Goal: Information Seeking & Learning: Find specific fact

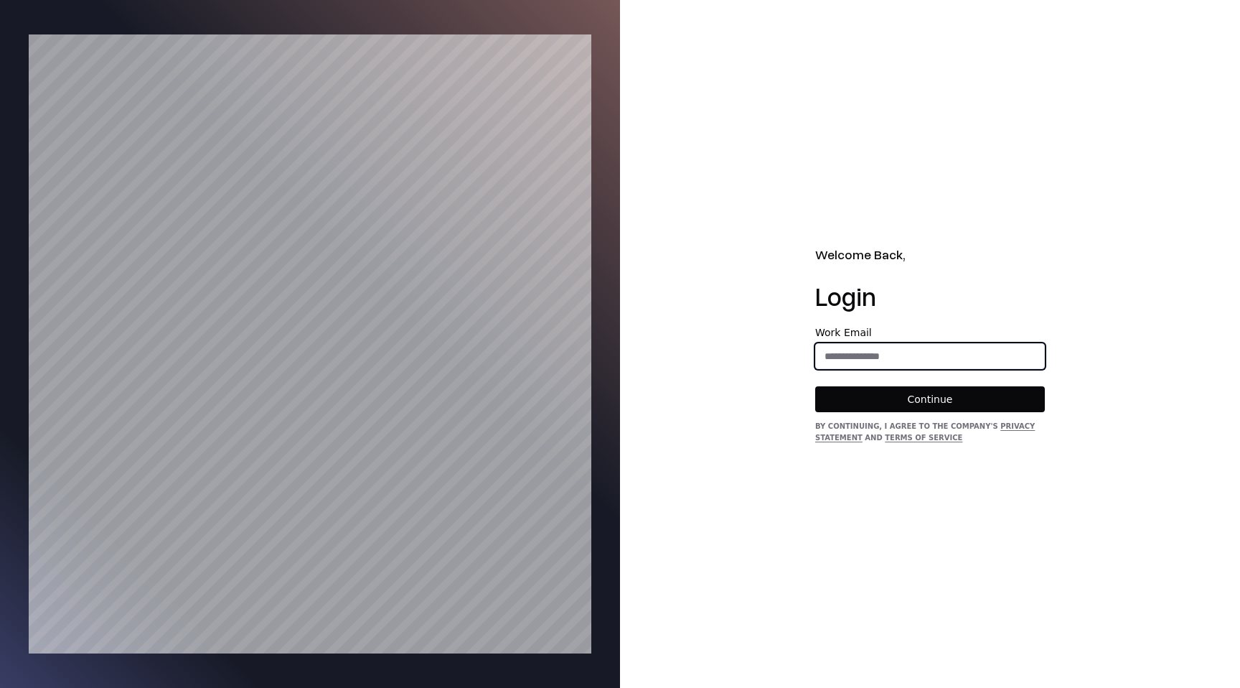
click at [858, 361] on input "email" at bounding box center [930, 356] width 228 height 26
type input "**********"
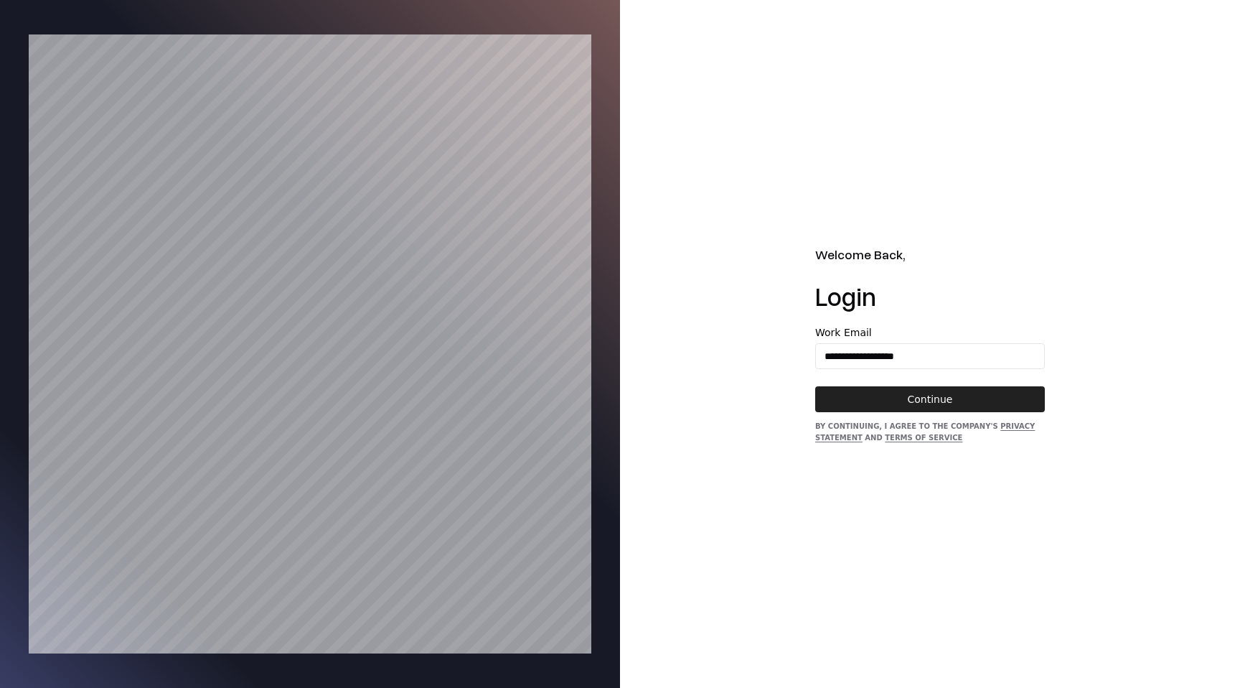
click at [913, 401] on button "Continue" at bounding box center [931, 399] width 230 height 26
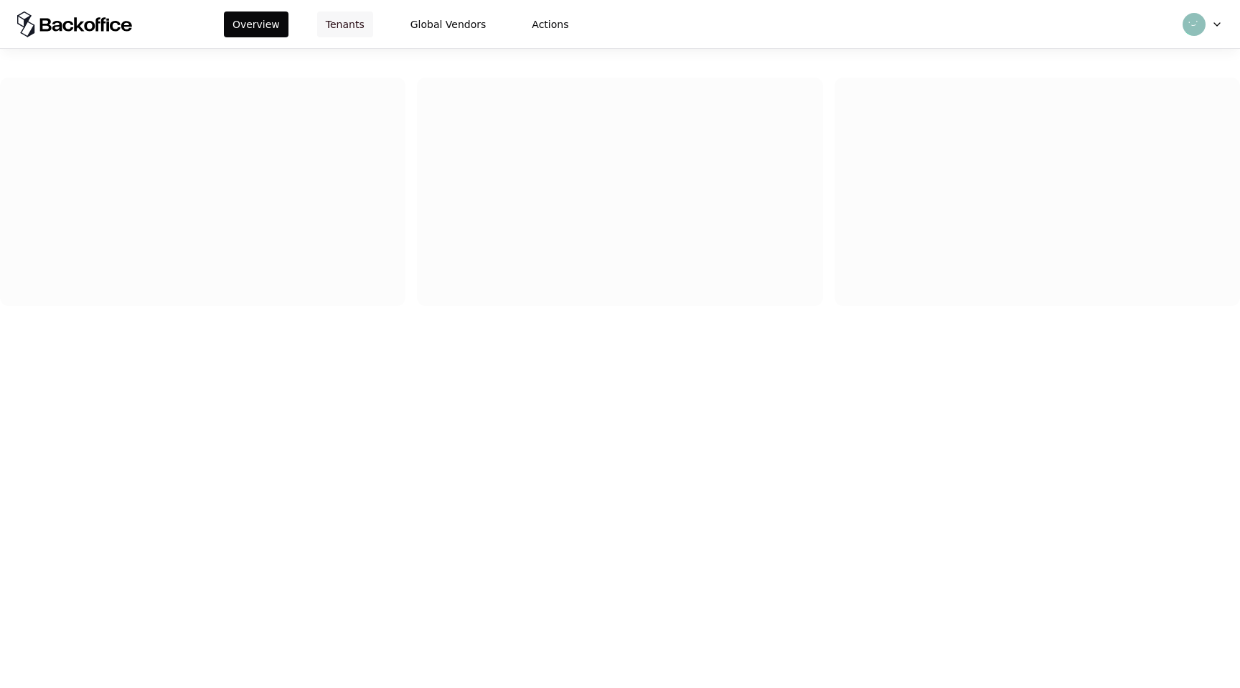
click at [336, 30] on button "Tenants" at bounding box center [345, 24] width 56 height 26
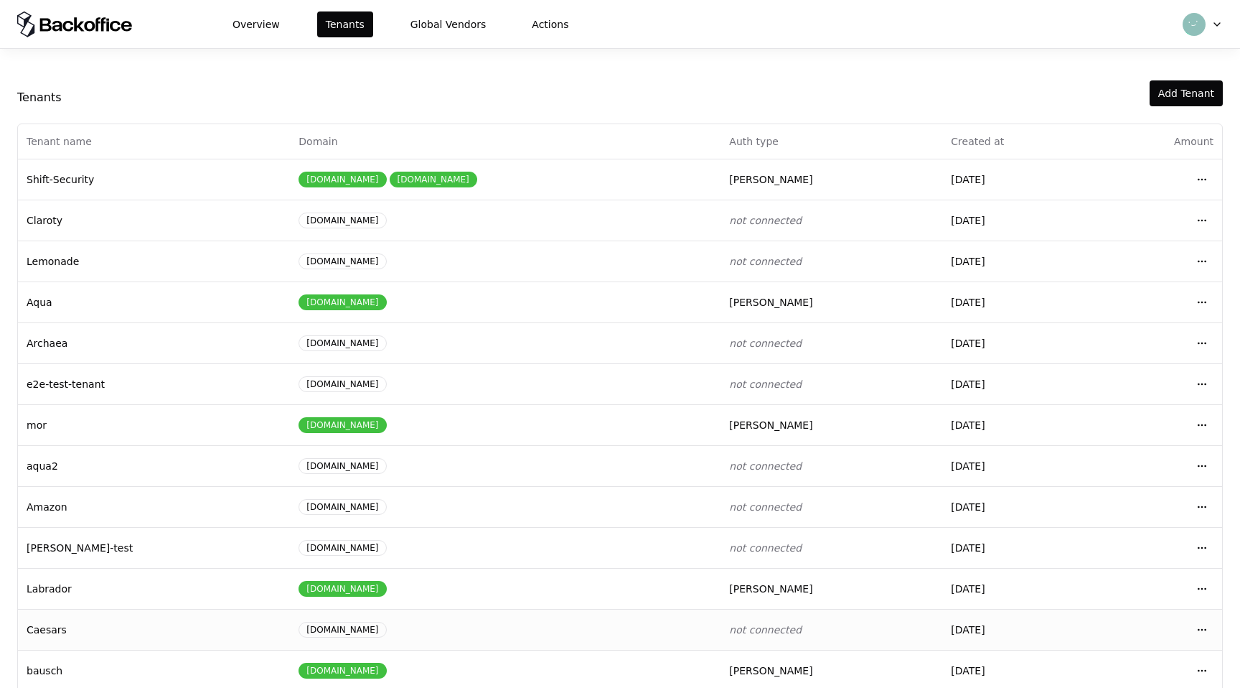
scroll to position [61, 0]
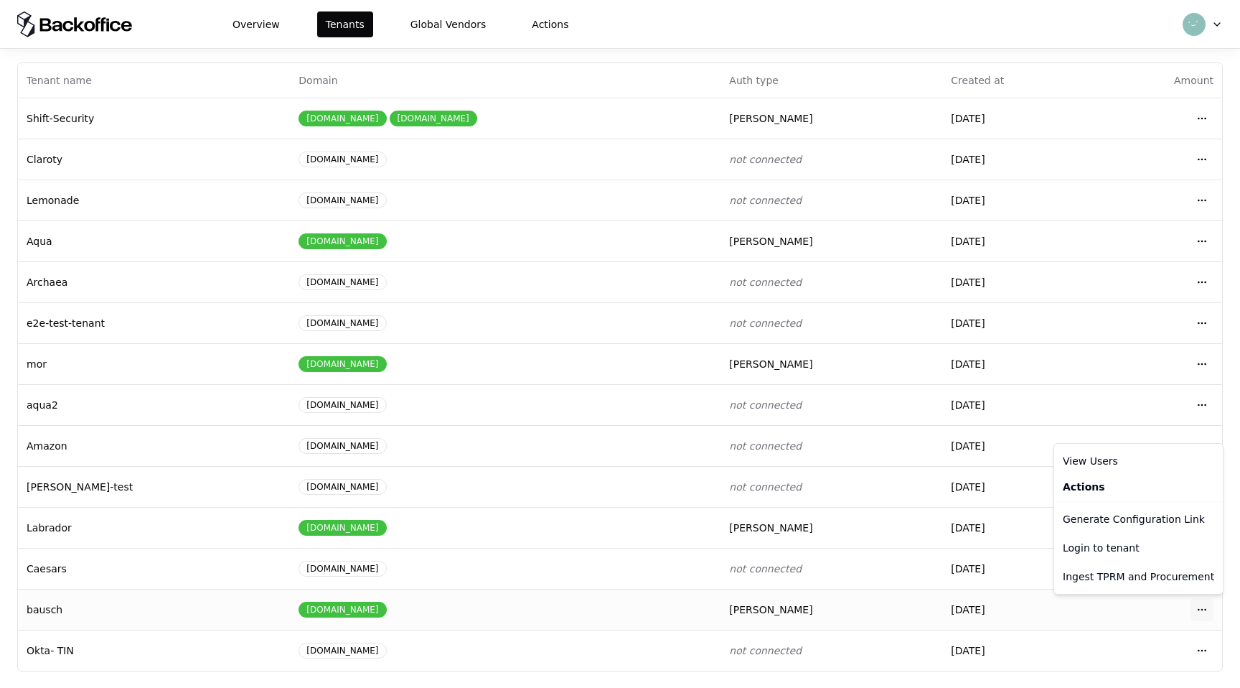
click at [1207, 610] on html "Overview Tenants Global Vendors Actions Tenants Add Tenant Tenant name Domain A…" at bounding box center [620, 344] width 1240 height 688
click at [1123, 546] on div "Login to tenant" at bounding box center [1138, 547] width 163 height 29
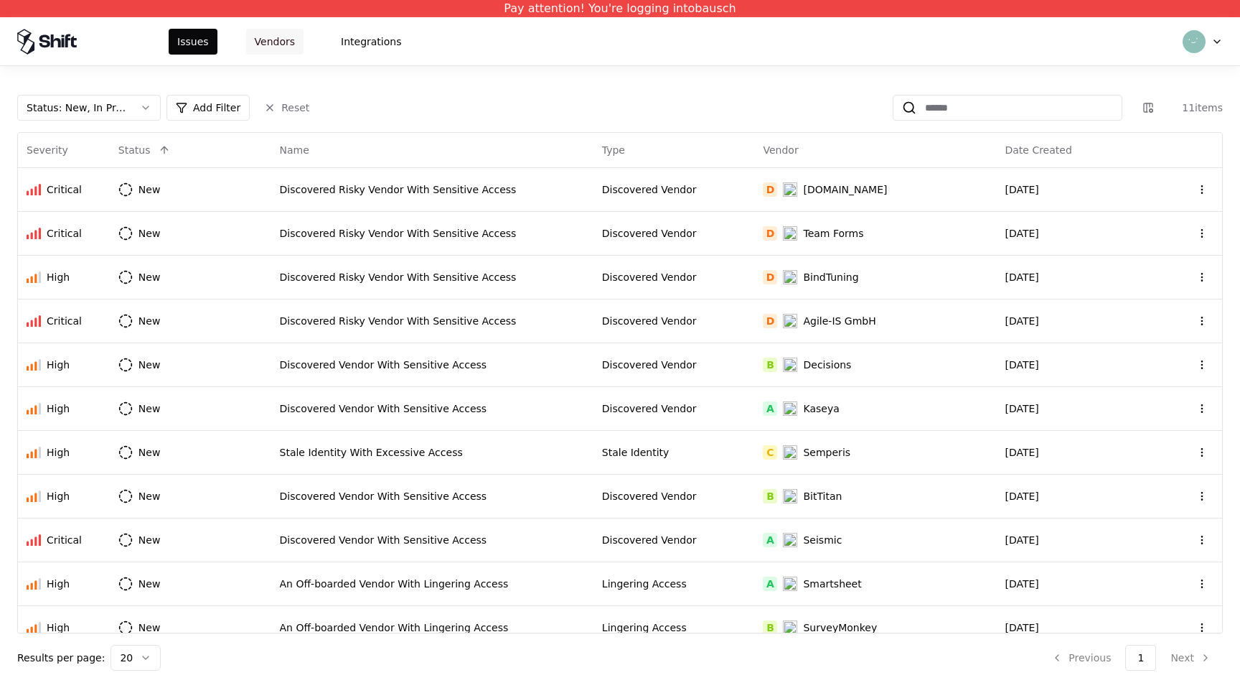
click at [289, 33] on button "Vendors" at bounding box center [274, 42] width 57 height 26
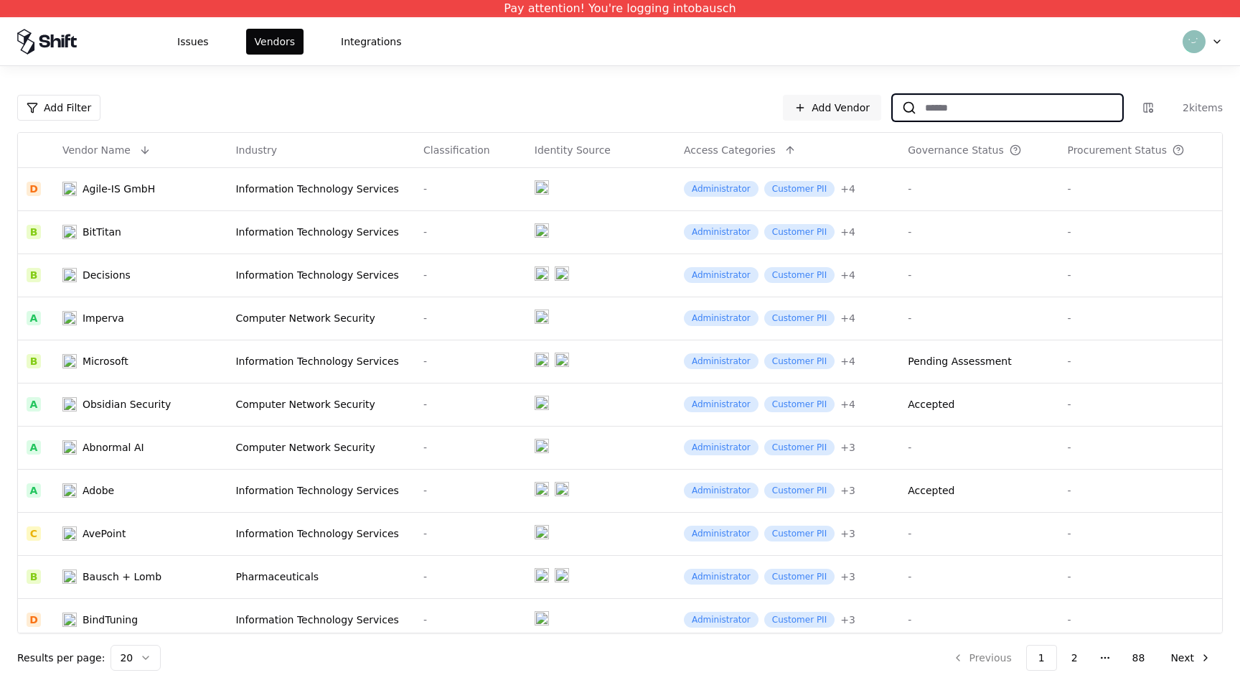
click at [991, 99] on input at bounding box center [1019, 108] width 205 height 26
paste input "*******"
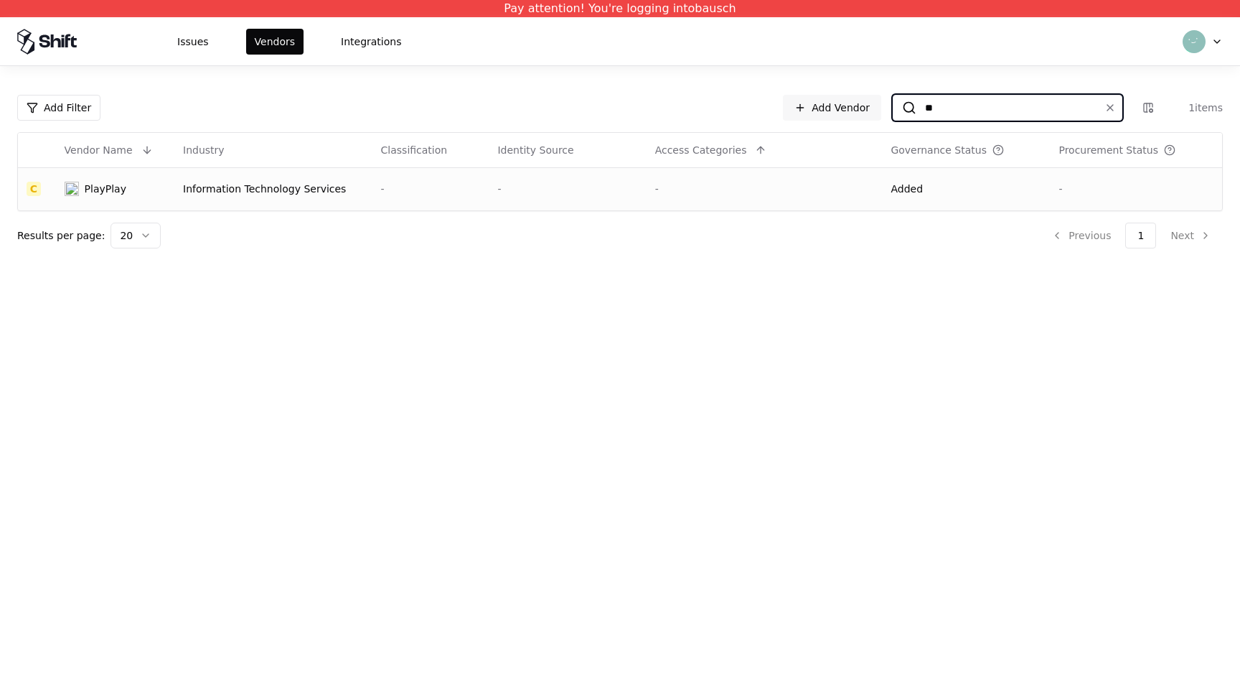
type input "*"
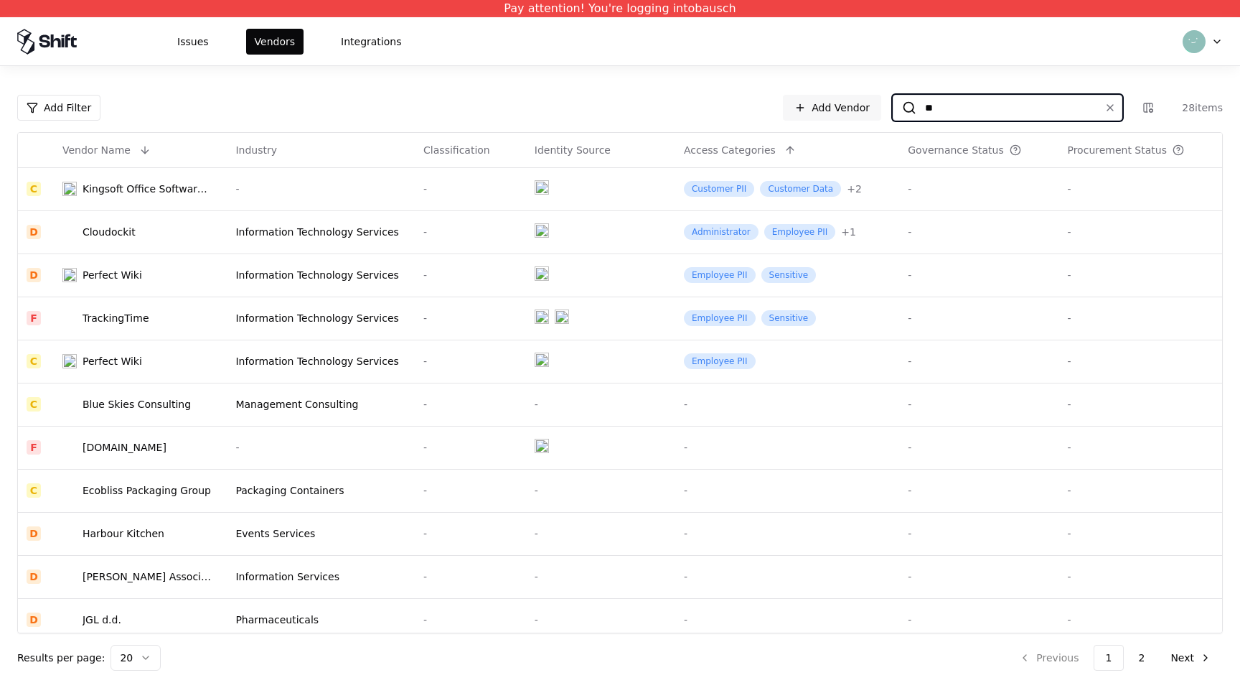
type input "*"
type input "*******"
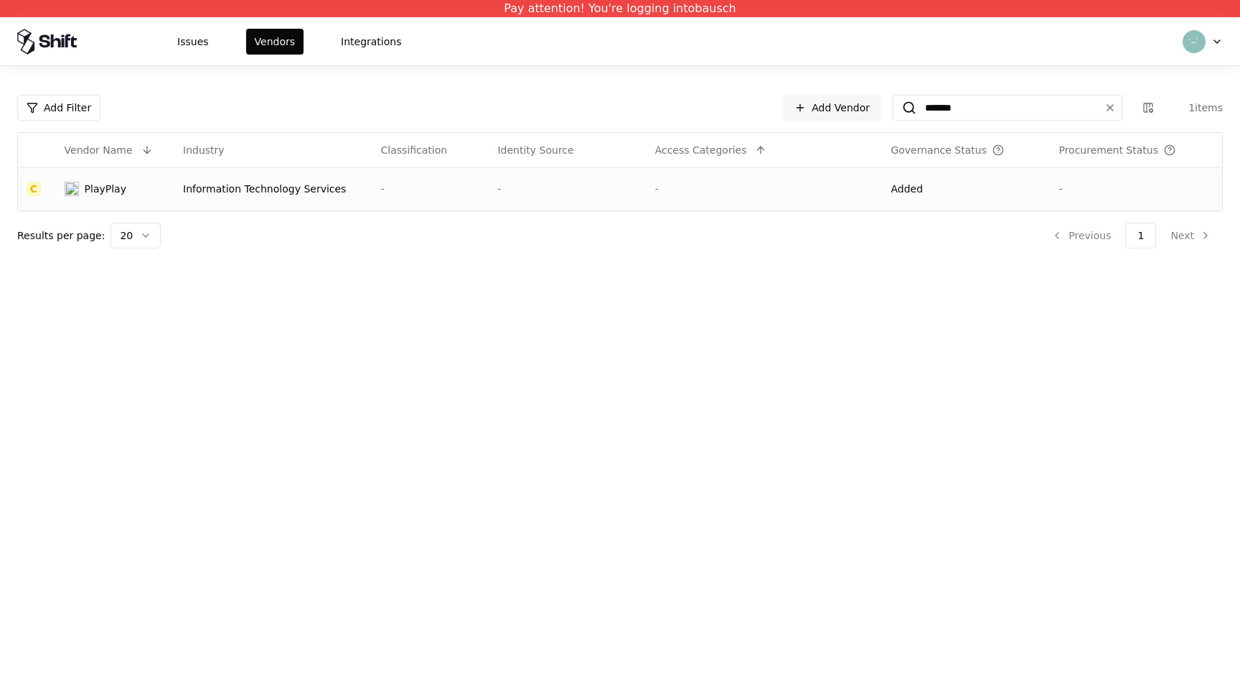
click at [111, 182] on div "PlayPlay" at bounding box center [106, 189] width 42 height 14
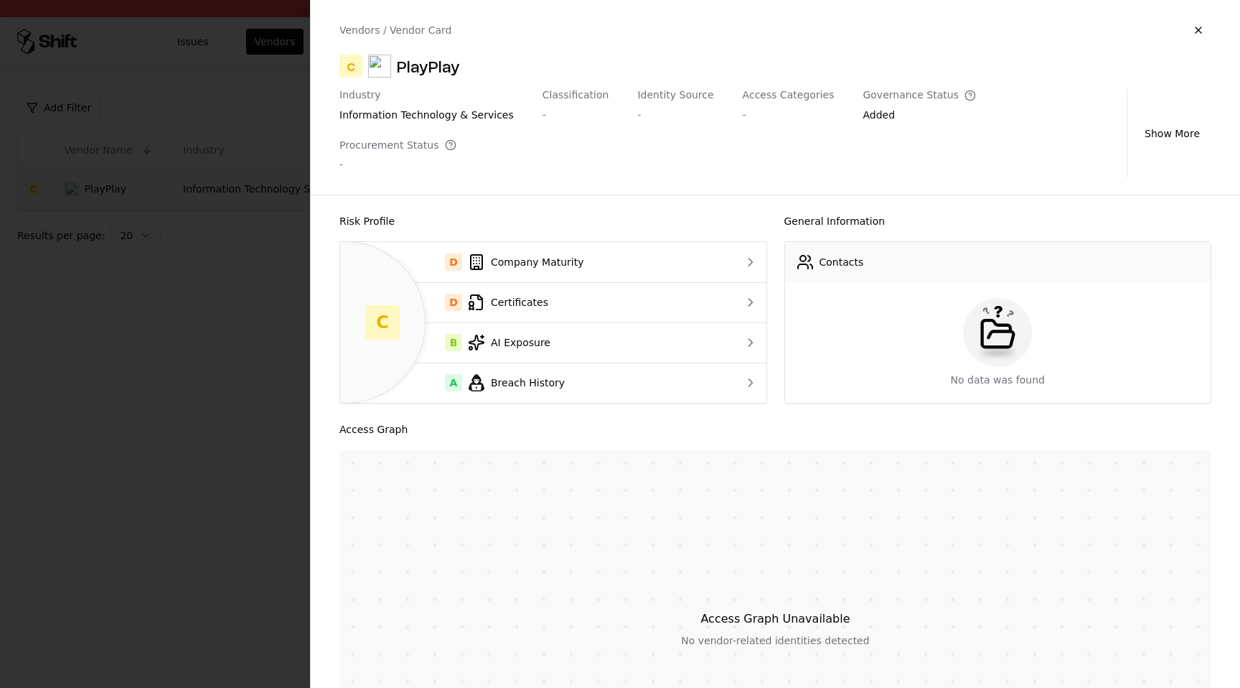
click at [93, 119] on div at bounding box center [620, 344] width 1240 height 688
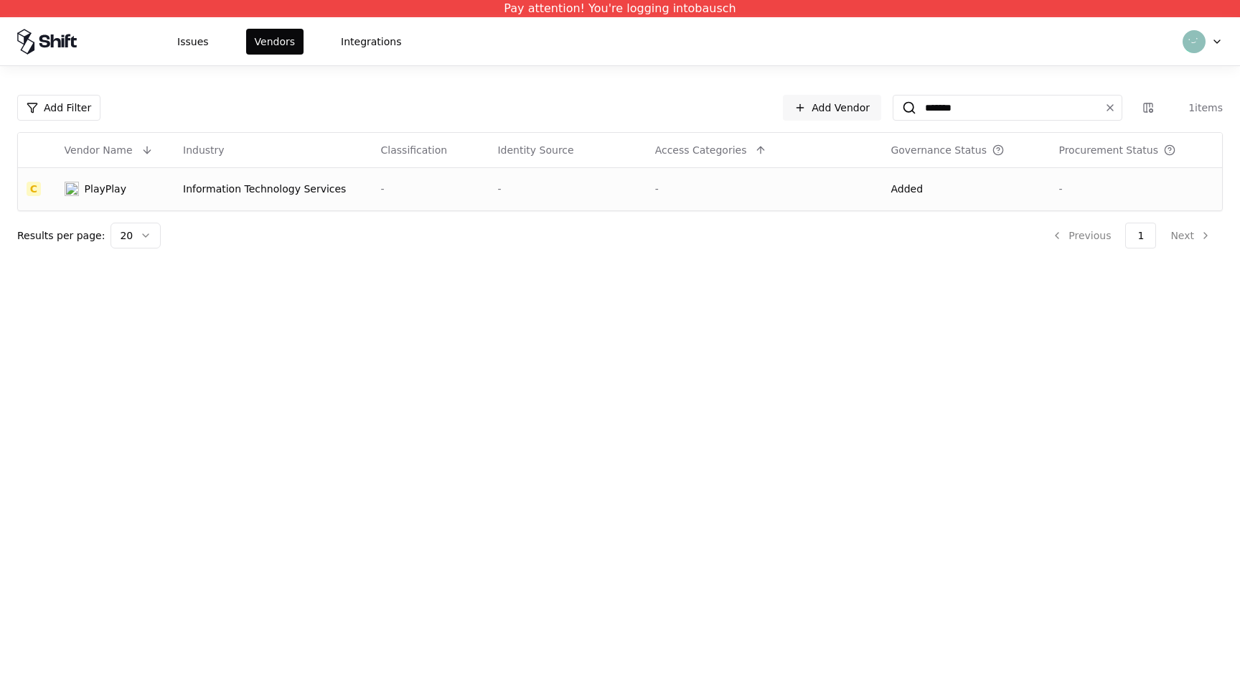
click at [83, 189] on div "PlayPlay" at bounding box center [115, 189] width 101 height 14
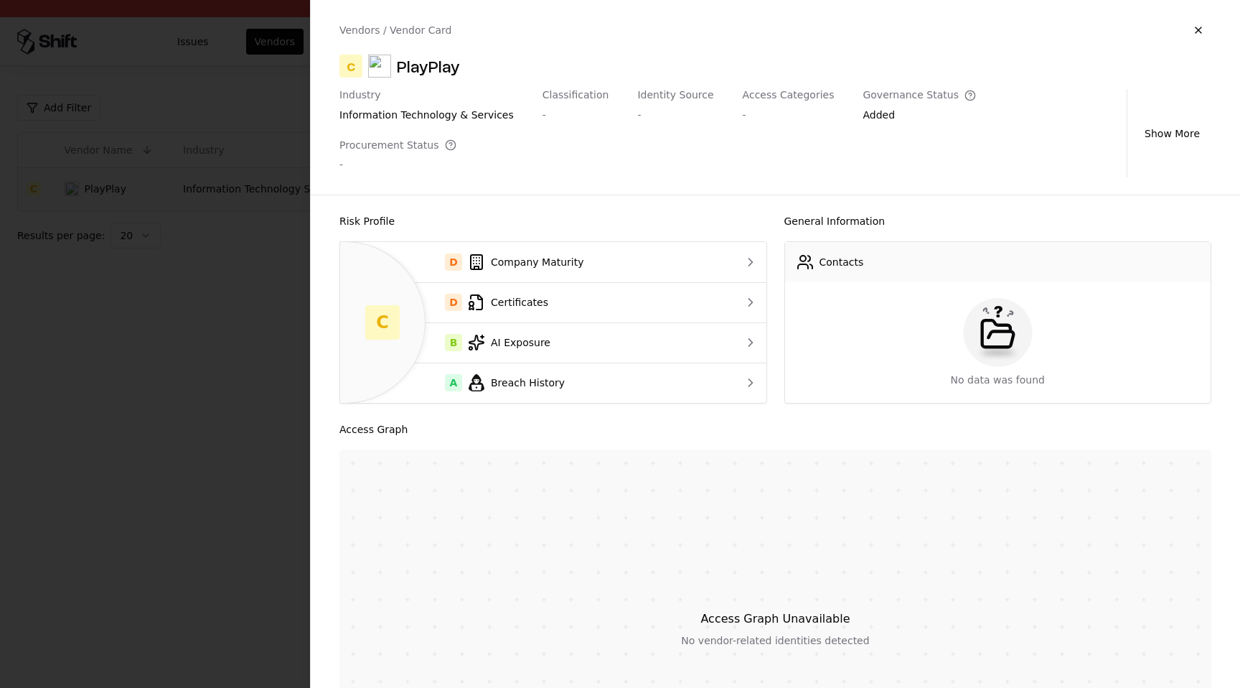
click at [220, 144] on div at bounding box center [620, 344] width 1240 height 688
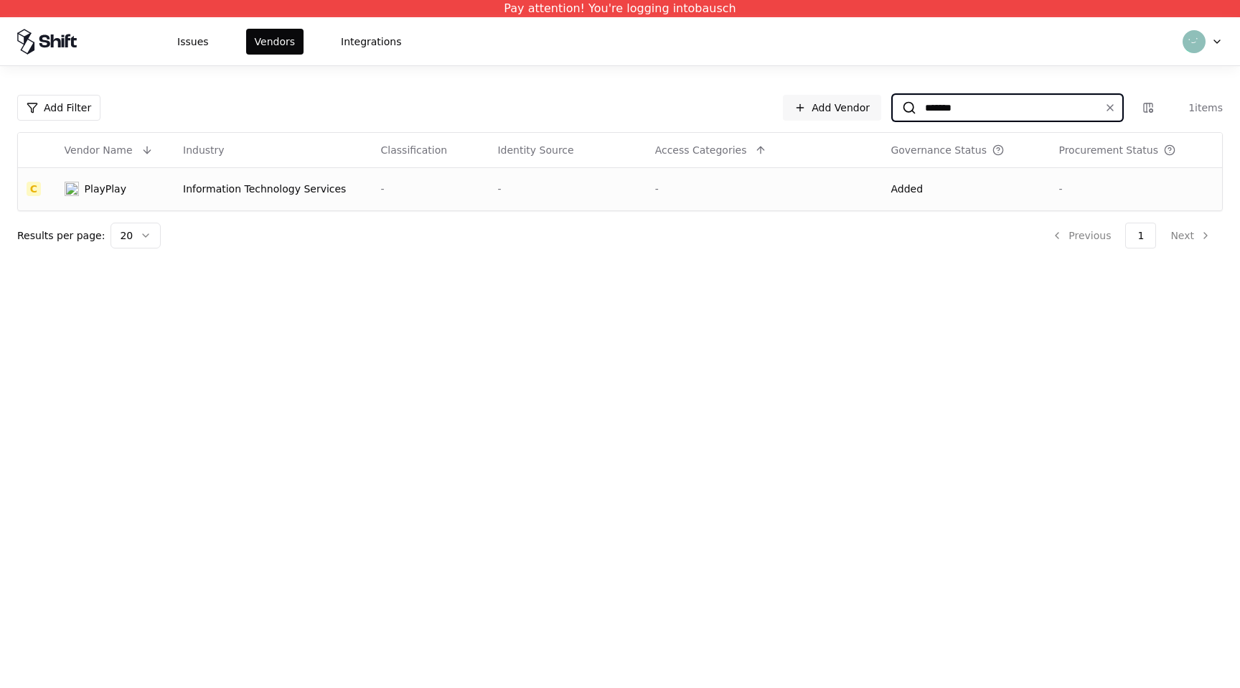
click at [940, 103] on input "*******" at bounding box center [1005, 108] width 177 height 26
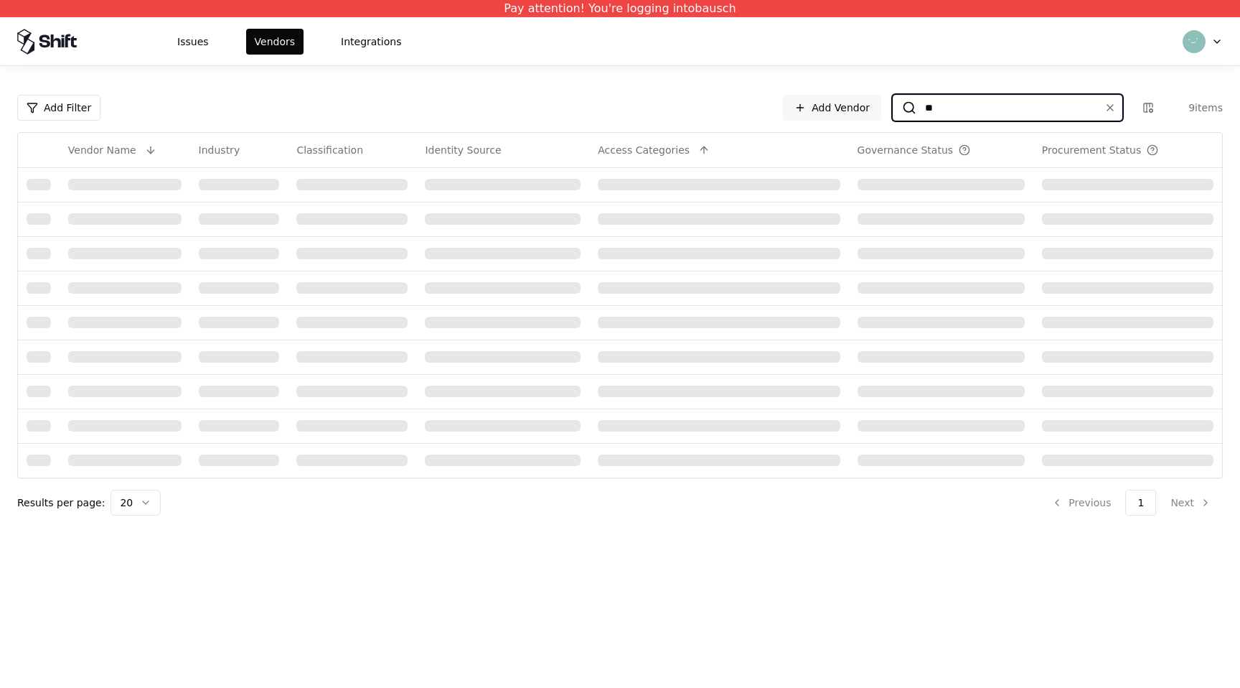
type input "*"
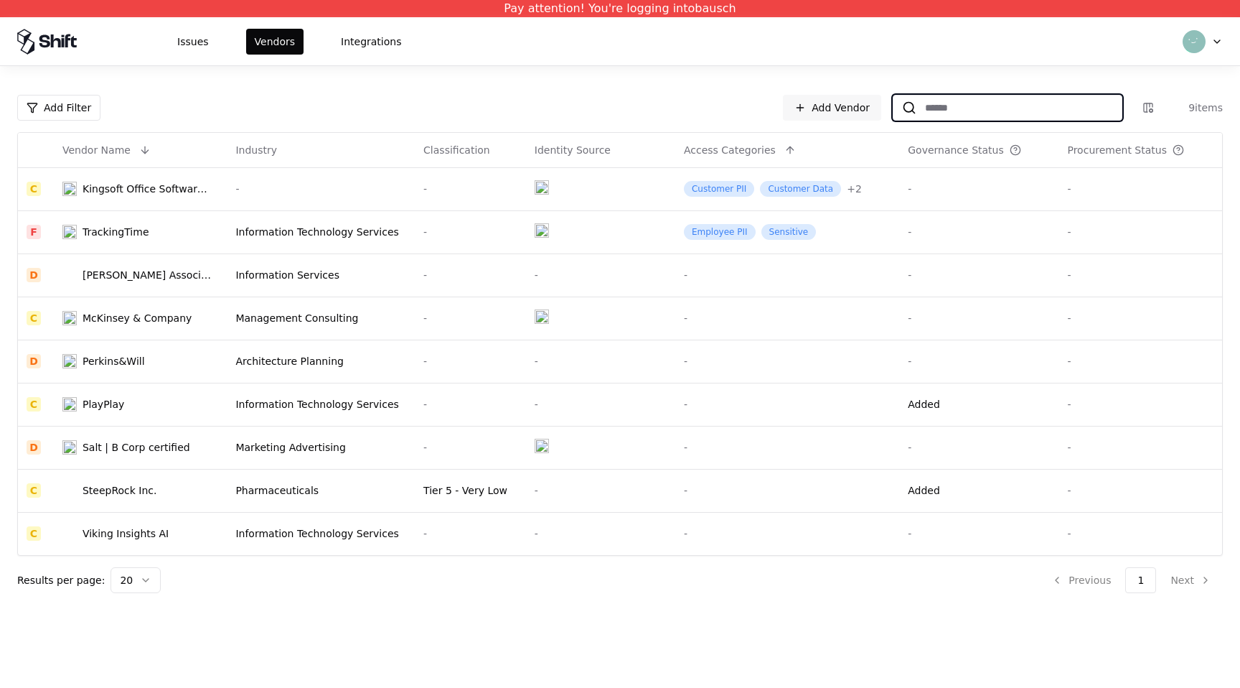
type input "*******"
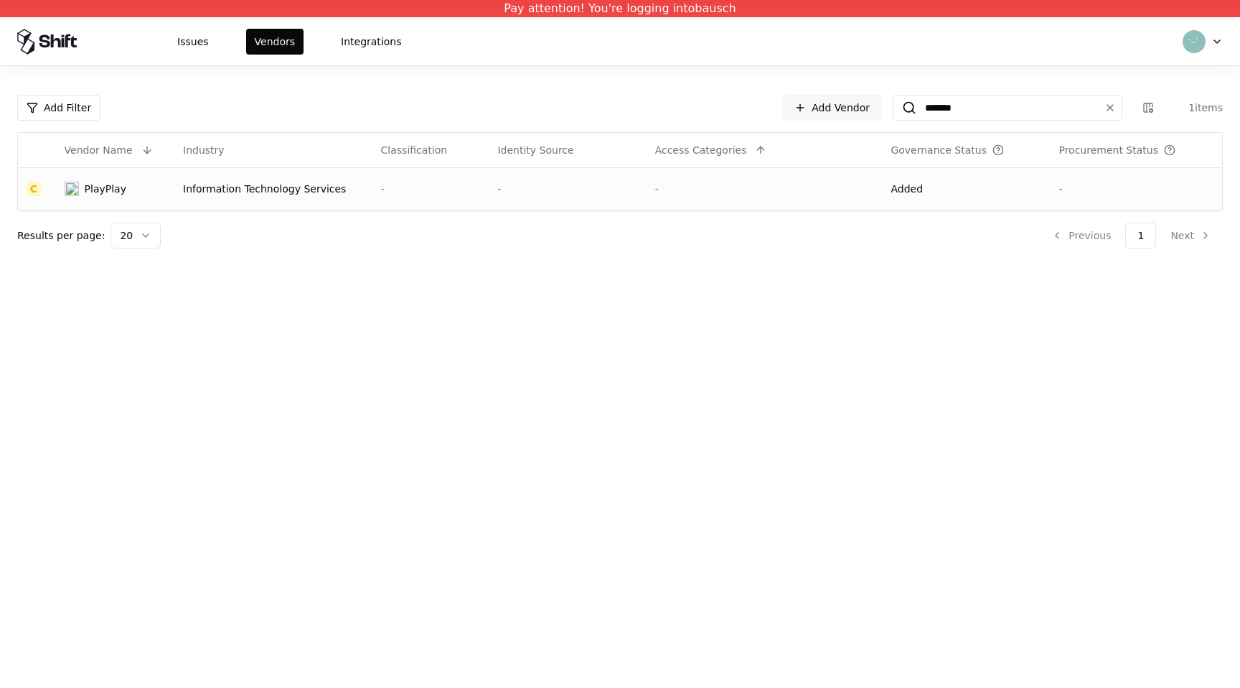
click at [114, 195] on div "PlayPlay" at bounding box center [106, 189] width 42 height 14
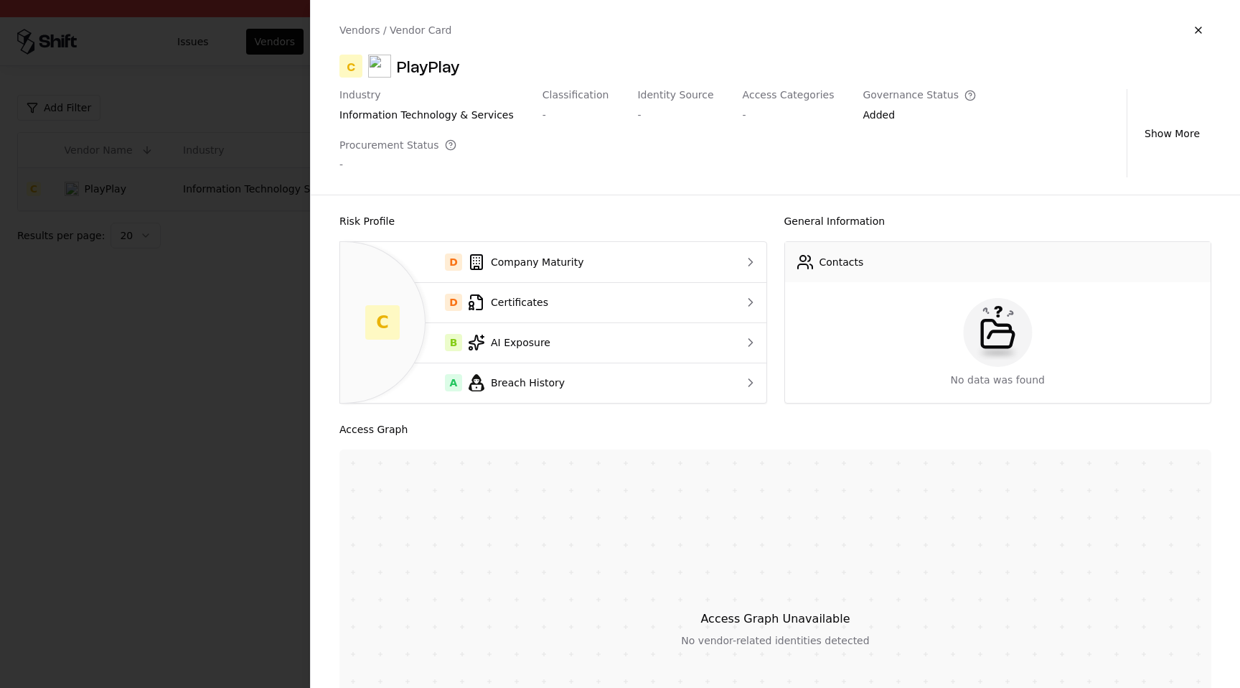
click at [187, 284] on div at bounding box center [620, 344] width 1240 height 688
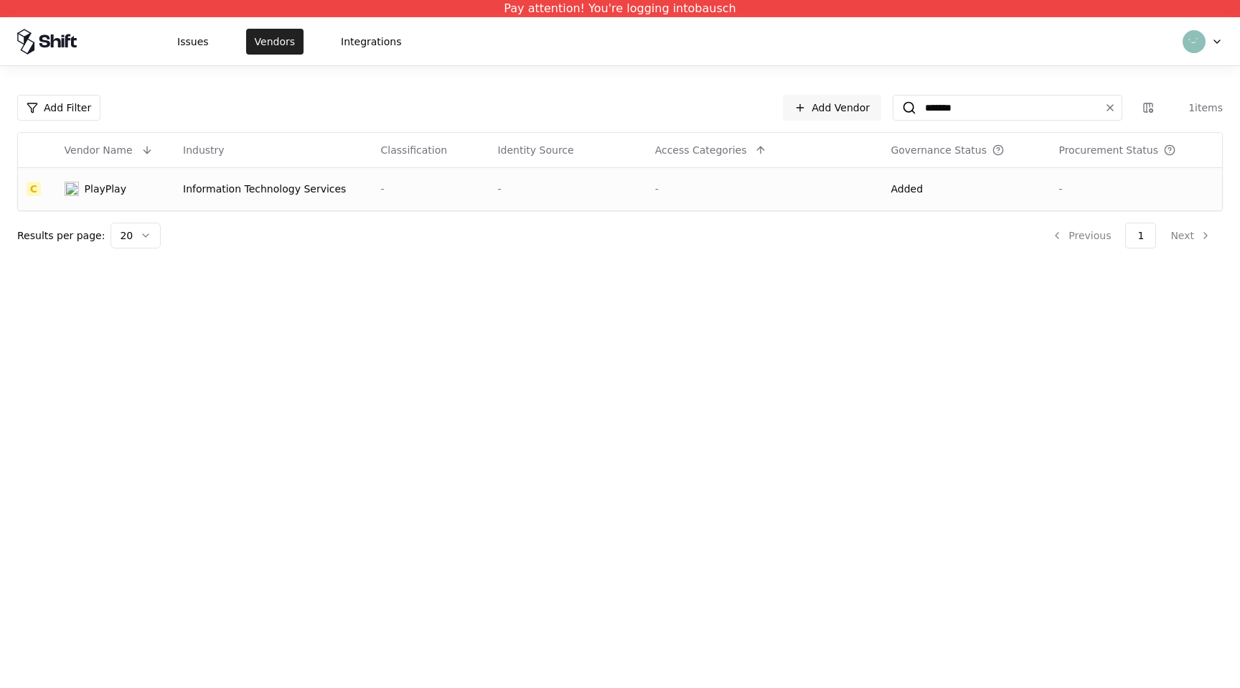
click at [279, 46] on button "Vendors" at bounding box center [274, 42] width 57 height 26
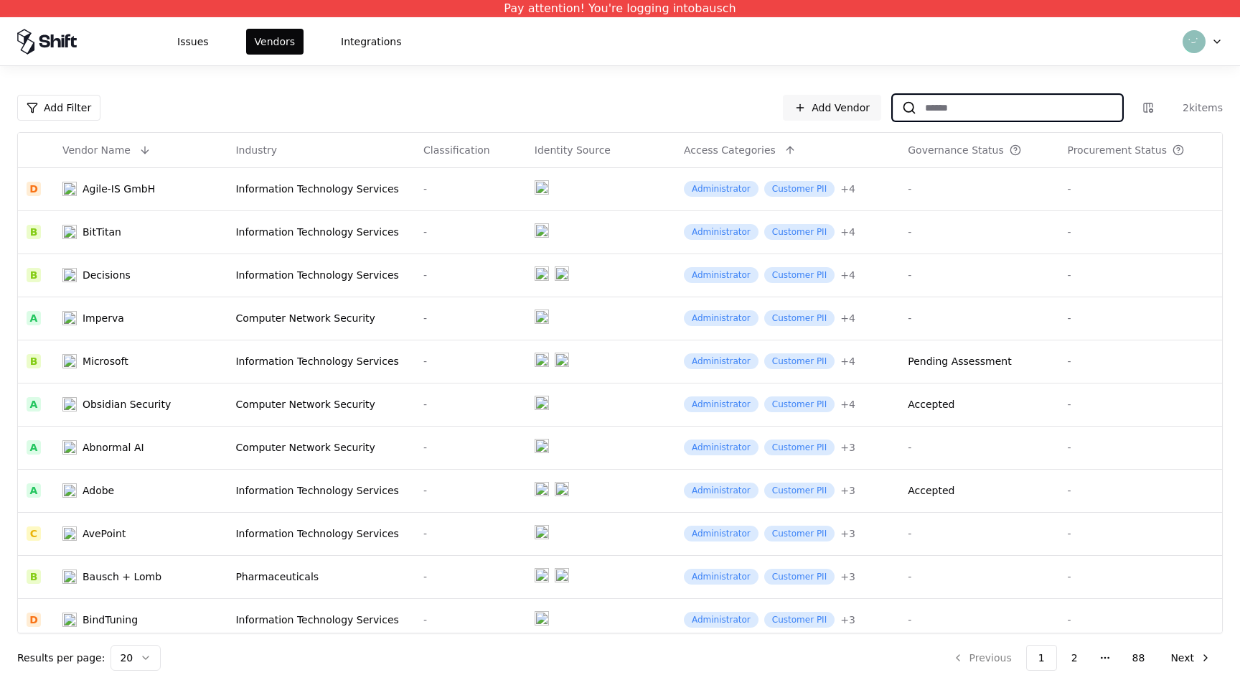
click at [950, 111] on input at bounding box center [1019, 108] width 205 height 26
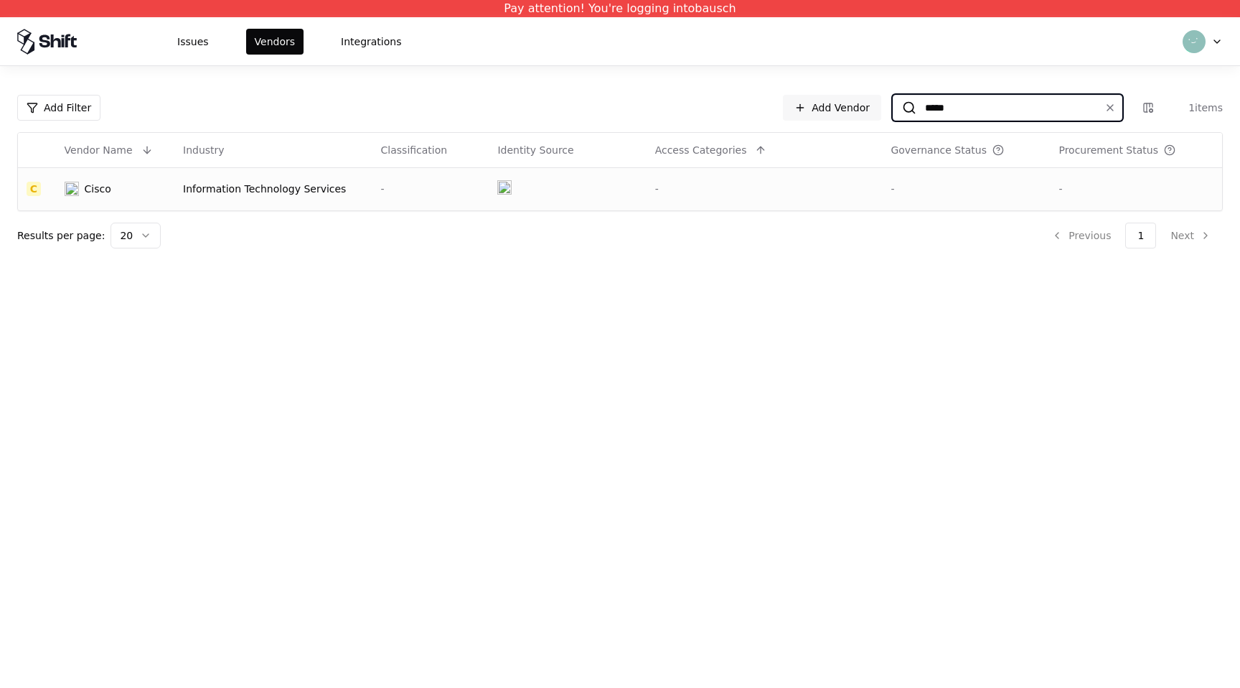
type input "*****"
click at [103, 190] on div "Cisco" at bounding box center [98, 189] width 27 height 14
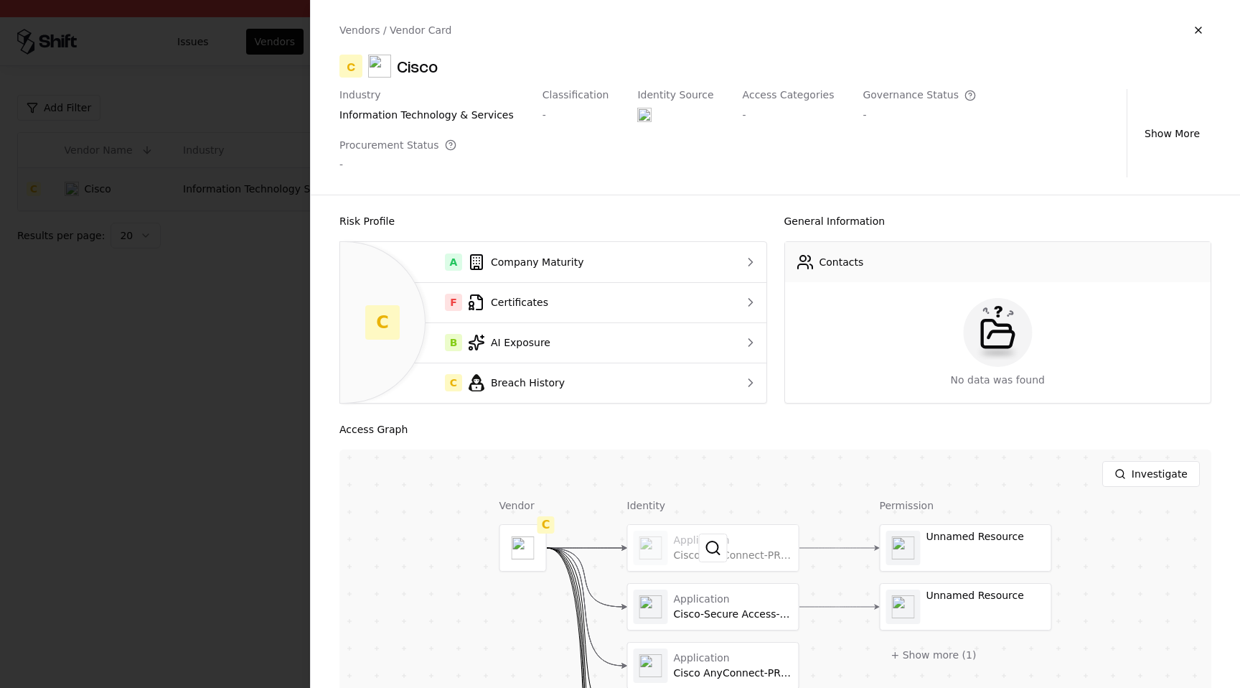
click at [694, 525] on div at bounding box center [713, 548] width 171 height 46
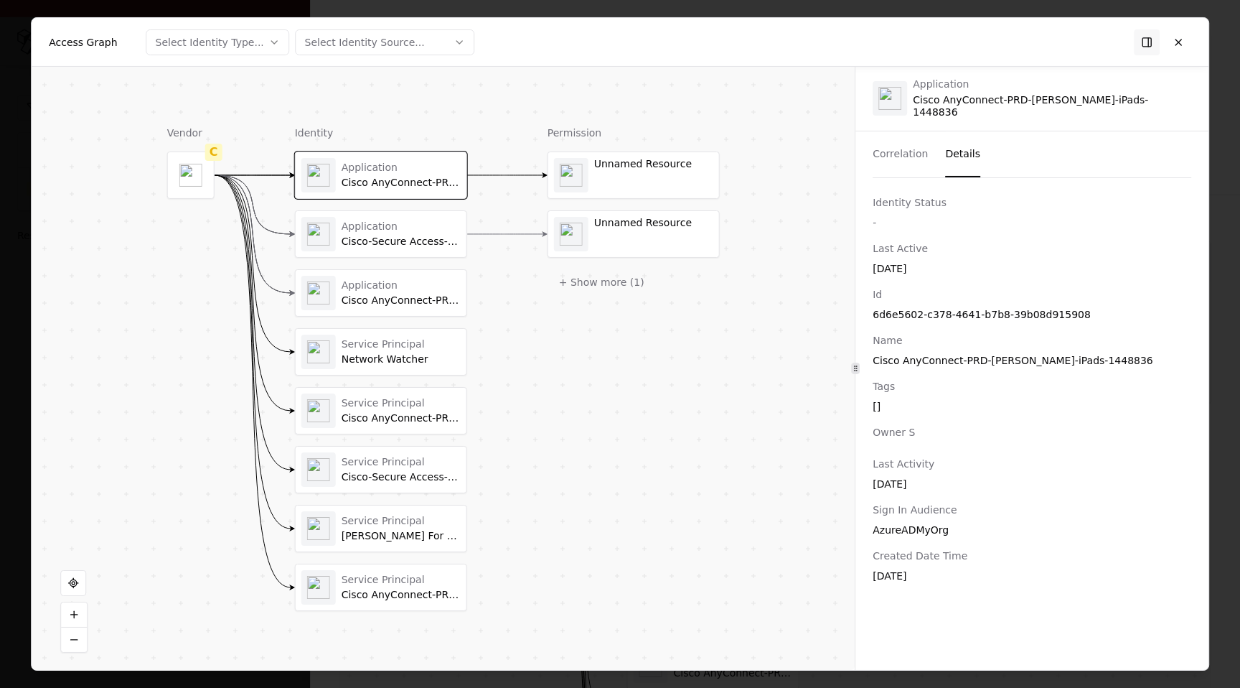
click at [954, 136] on button "Details" at bounding box center [962, 154] width 35 height 46
click at [918, 476] on div "[DATE]" at bounding box center [1032, 483] width 319 height 14
click at [908, 251] on div "Last Active [DATE]" at bounding box center [1032, 257] width 319 height 34
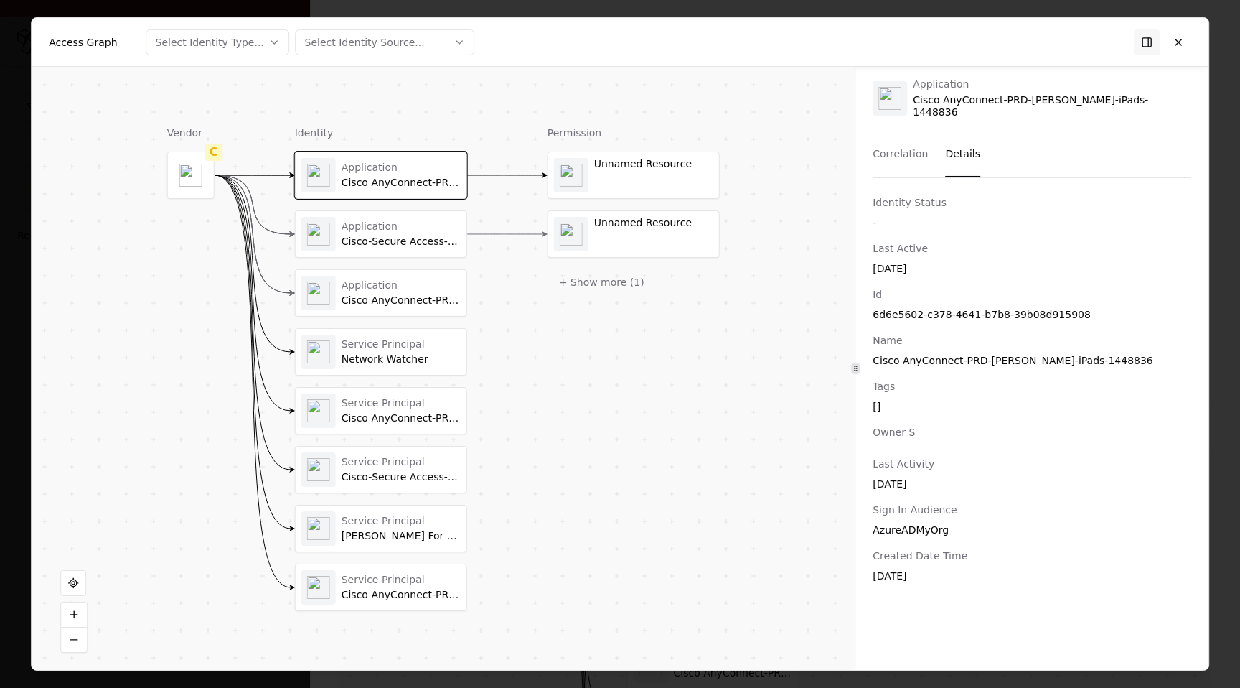
click at [905, 261] on div "[DATE]" at bounding box center [1032, 268] width 319 height 14
click at [859, 513] on div "Vendor C Identity Application Cisco AnyConnect-PRD-[PERSON_NAME]-iPads-1448836 …" at bounding box center [620, 368] width 1177 height 603
click at [935, 522] on div "AzureADMyOrg" at bounding box center [1032, 529] width 319 height 14
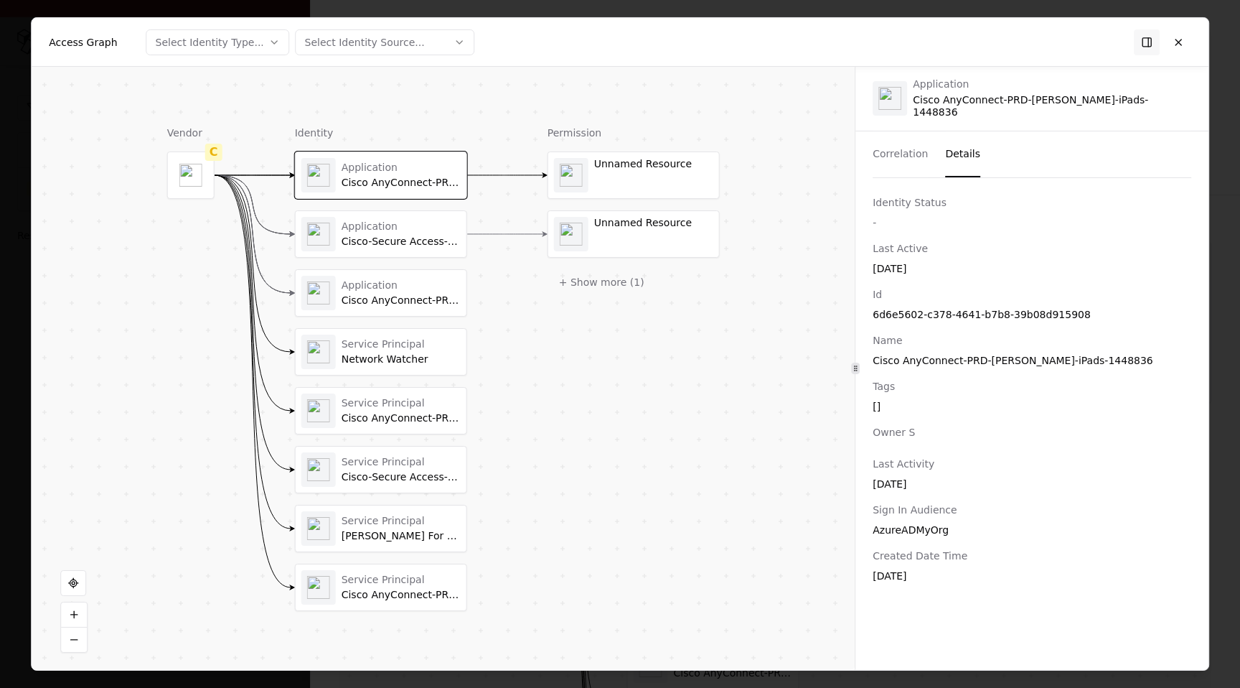
click at [921, 465] on div "Last Activity [DATE]" at bounding box center [1032, 473] width 319 height 34
click at [920, 478] on div "[DATE]" at bounding box center [1032, 483] width 319 height 14
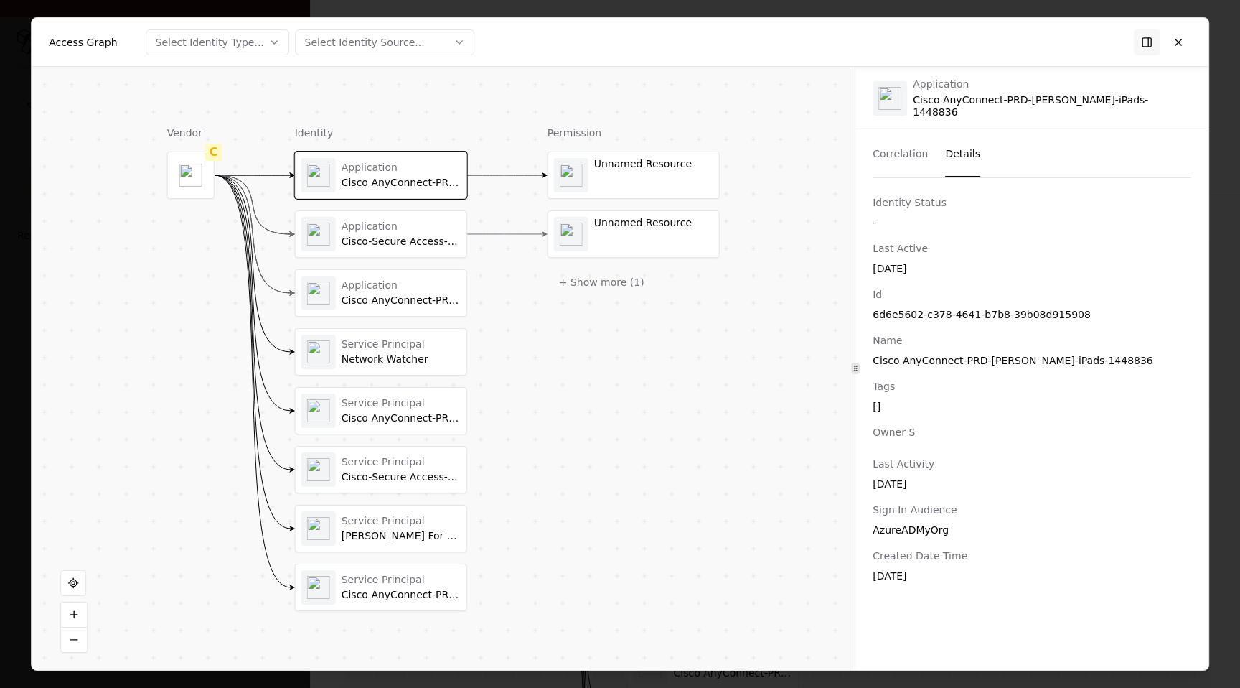
click at [884, 261] on div "[DATE]" at bounding box center [1032, 268] width 319 height 14
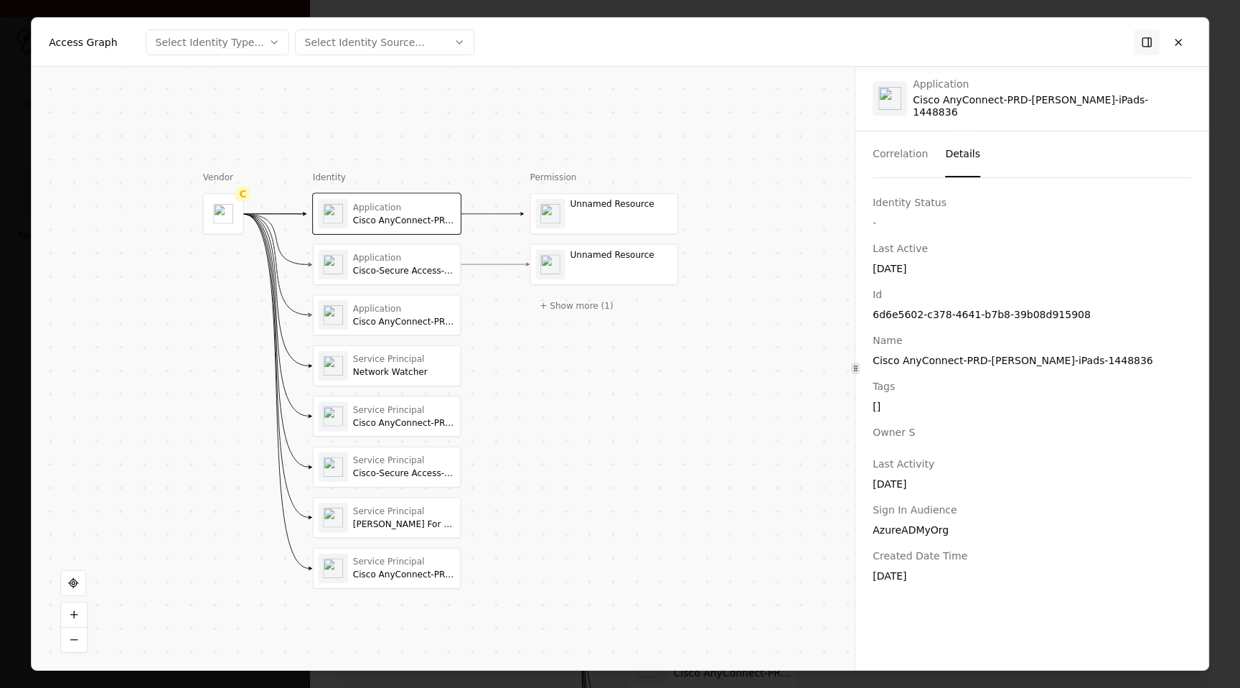
click at [949, 319] on div "Id 6d6e5602-c378-4641-b7b8-39b08d915908 Name Cisco AnyConnect-PRD-[PERSON_NAME]…" at bounding box center [1032, 434] width 353 height 296
click at [934, 300] on div "Id 6d6e5602-c378-4641-b7b8-39b08d915908" at bounding box center [1032, 303] width 319 height 34
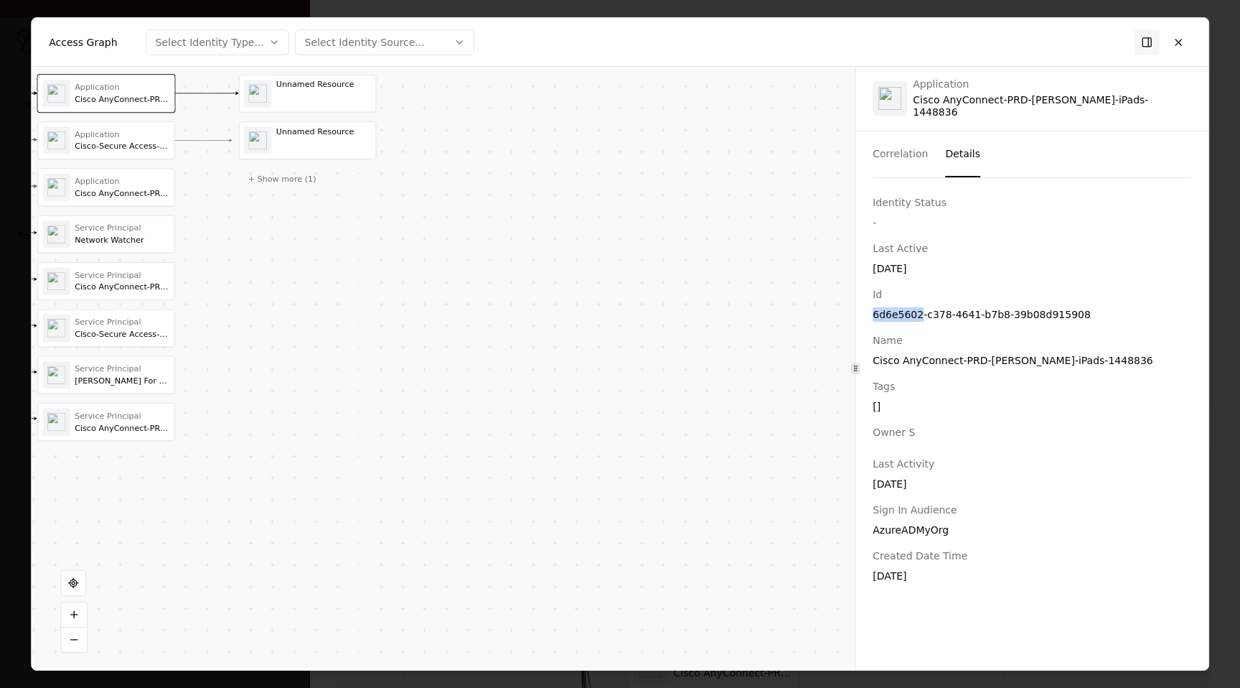
click at [146, 275] on div "Service Principal" at bounding box center [122, 275] width 95 height 10
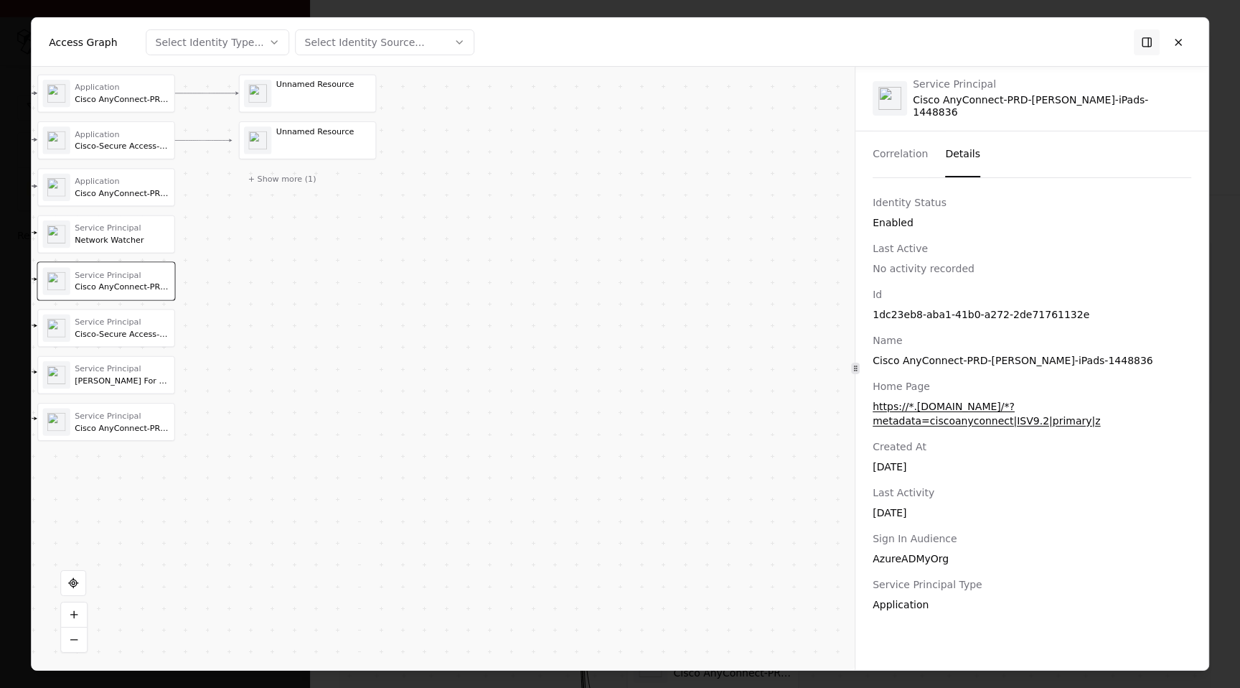
click at [922, 512] on div "[DATE]" at bounding box center [1032, 512] width 319 height 14
click at [920, 268] on div "No activity recorded" at bounding box center [1032, 268] width 319 height 14
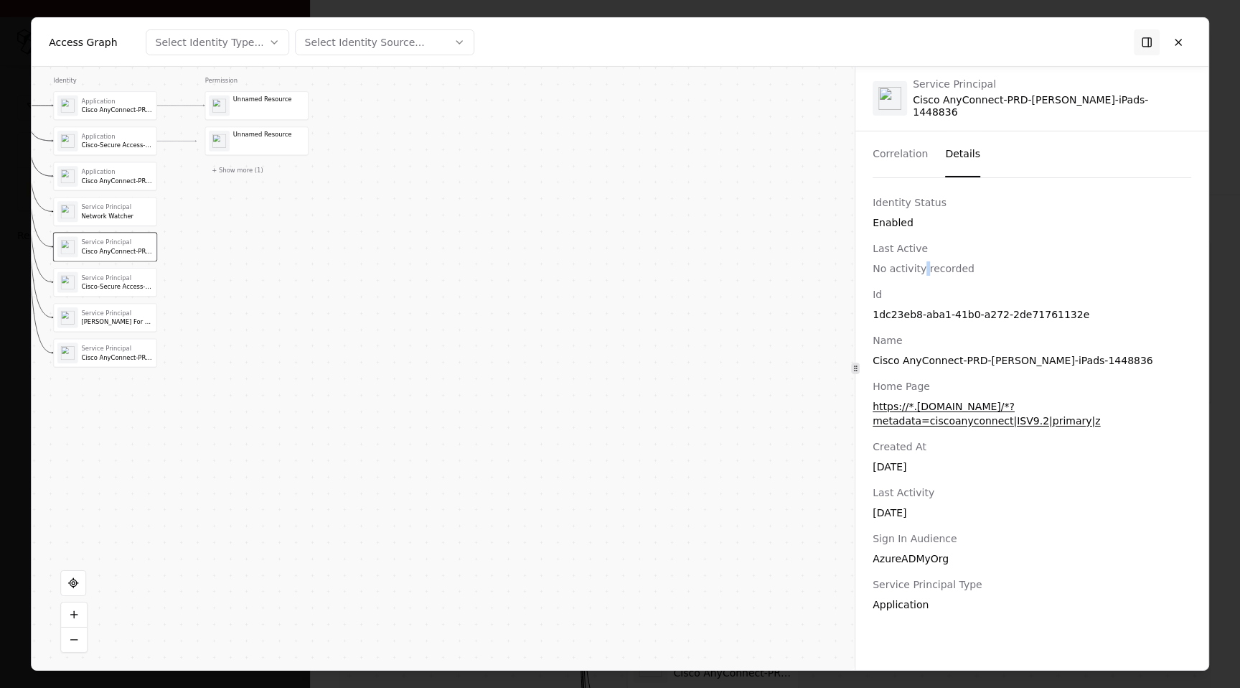
click at [118, 111] on div "Cisco AnyConnect-PRD-[PERSON_NAME]-iPads-1448836" at bounding box center [118, 110] width 72 height 8
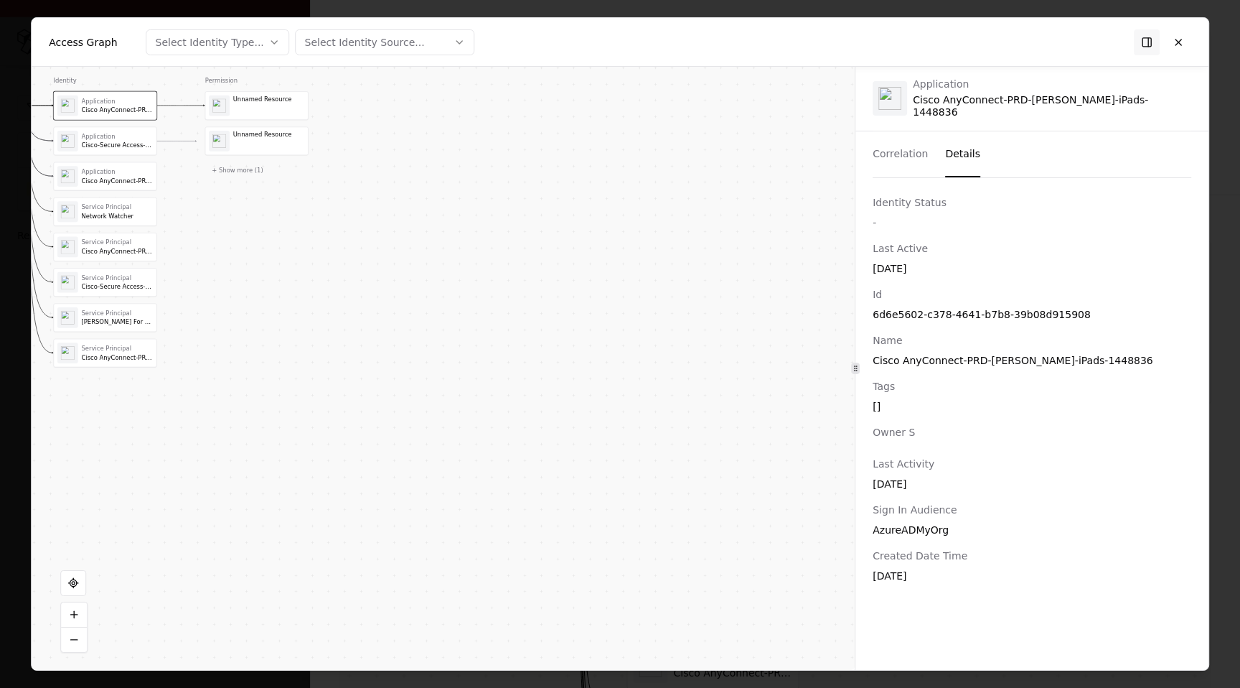
click at [905, 310] on div "6d6e5602-c378-4641-b7b8-39b08d915908" at bounding box center [1032, 314] width 319 height 14
copy div "6d6e5602"
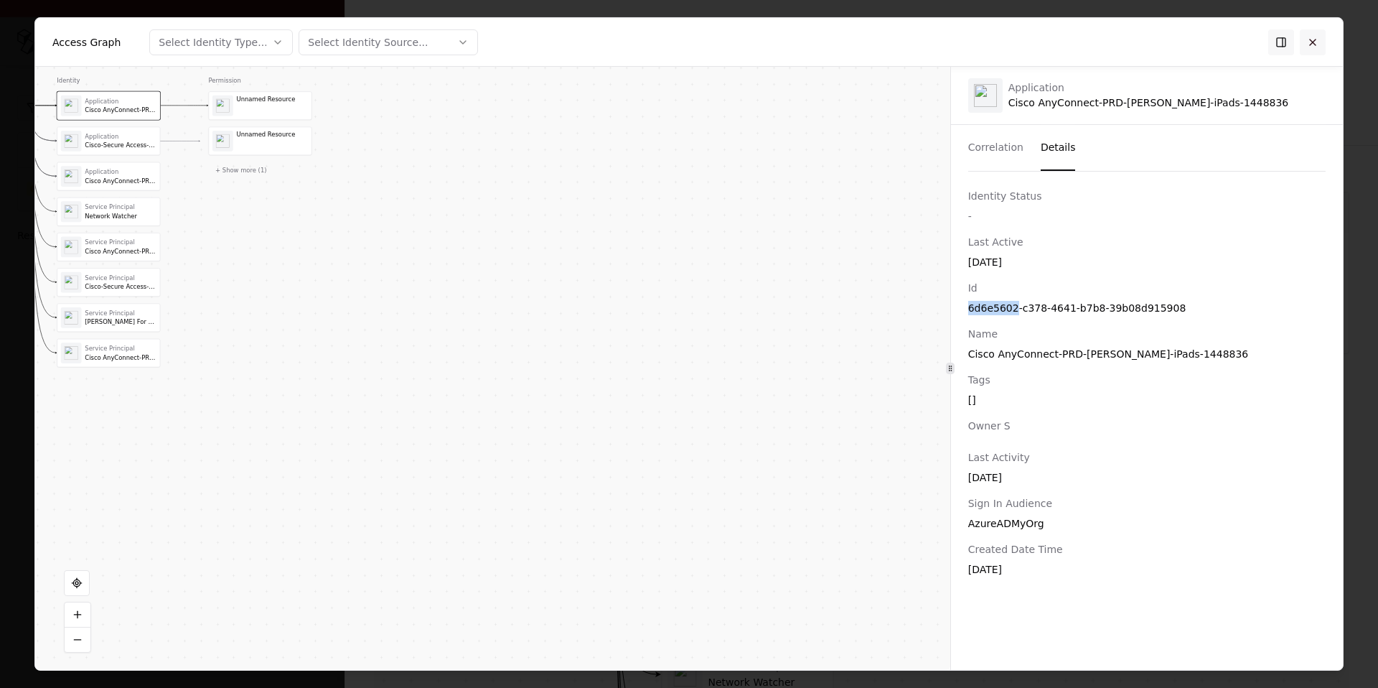
click at [1240, 35] on button at bounding box center [1313, 42] width 26 height 26
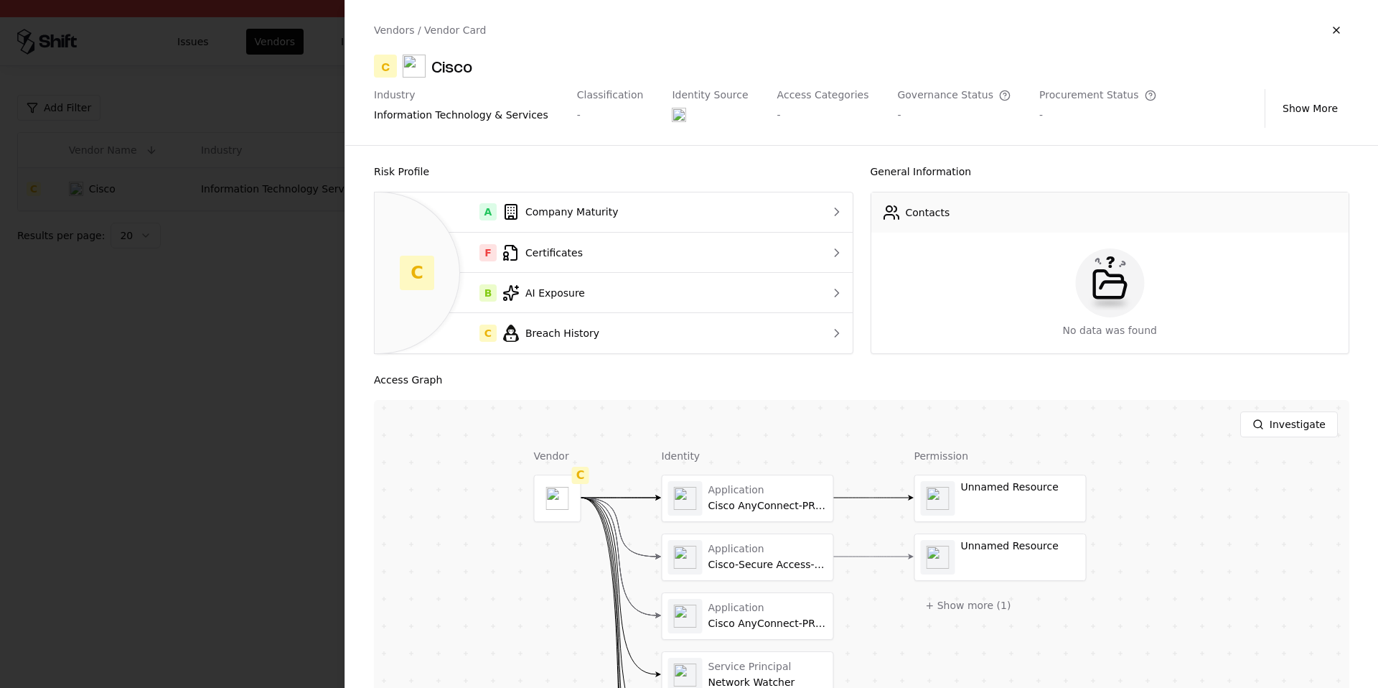
click at [377, 114] on div "information technology & services" at bounding box center [461, 115] width 174 height 14
click at [222, 154] on div at bounding box center [689, 344] width 1378 height 688
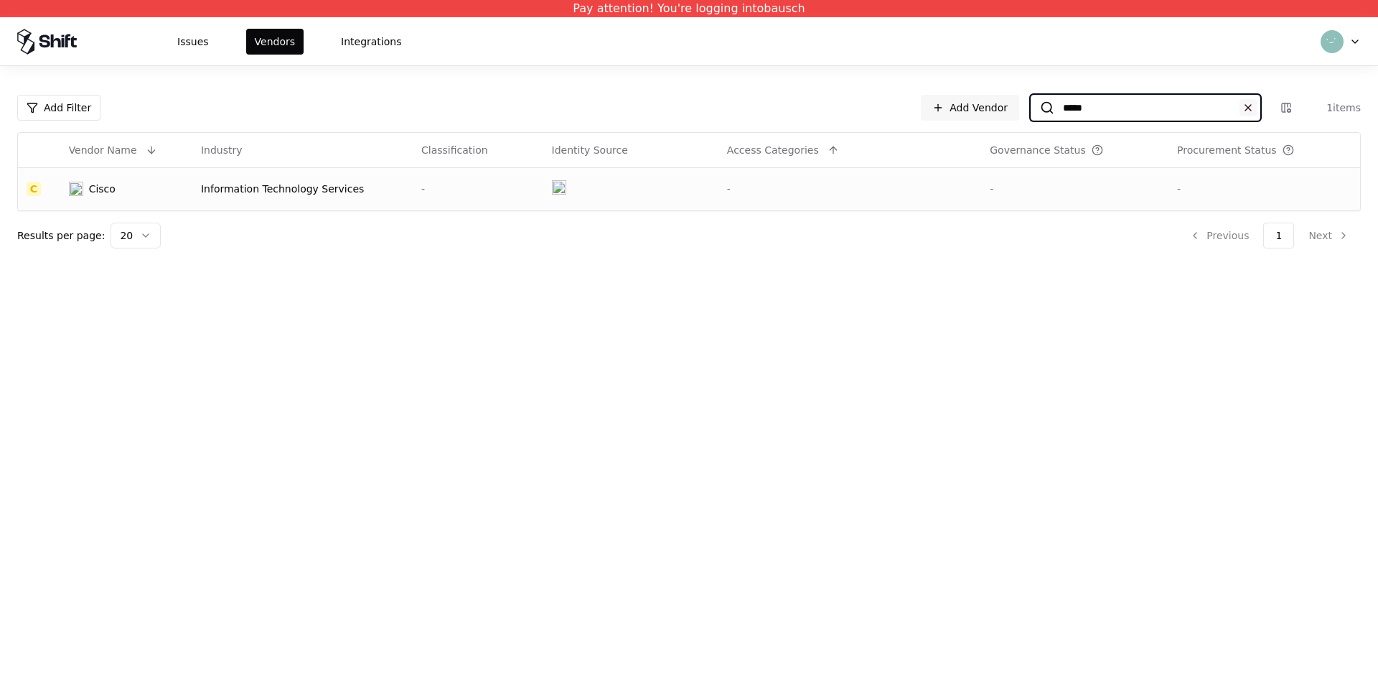
click at [1240, 112] on button at bounding box center [1248, 107] width 17 height 17
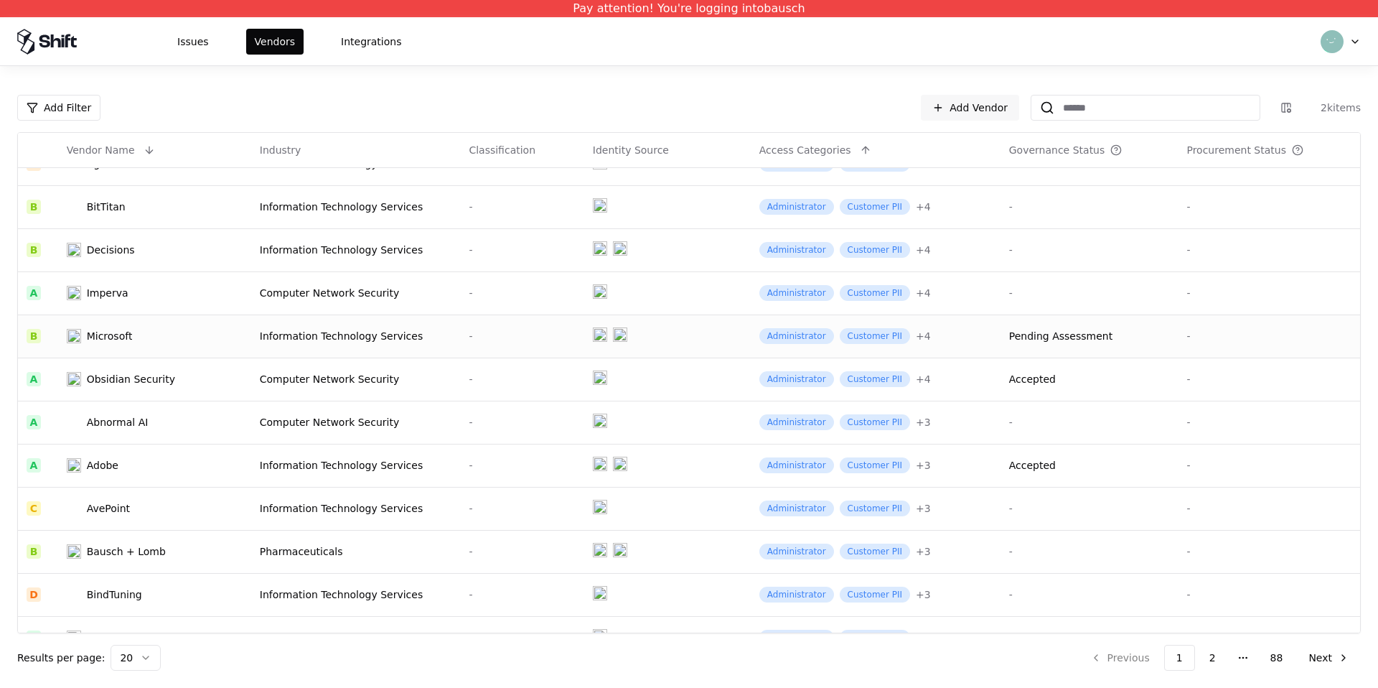
scroll to position [17, 0]
